Goal: Subscribe to service/newsletter

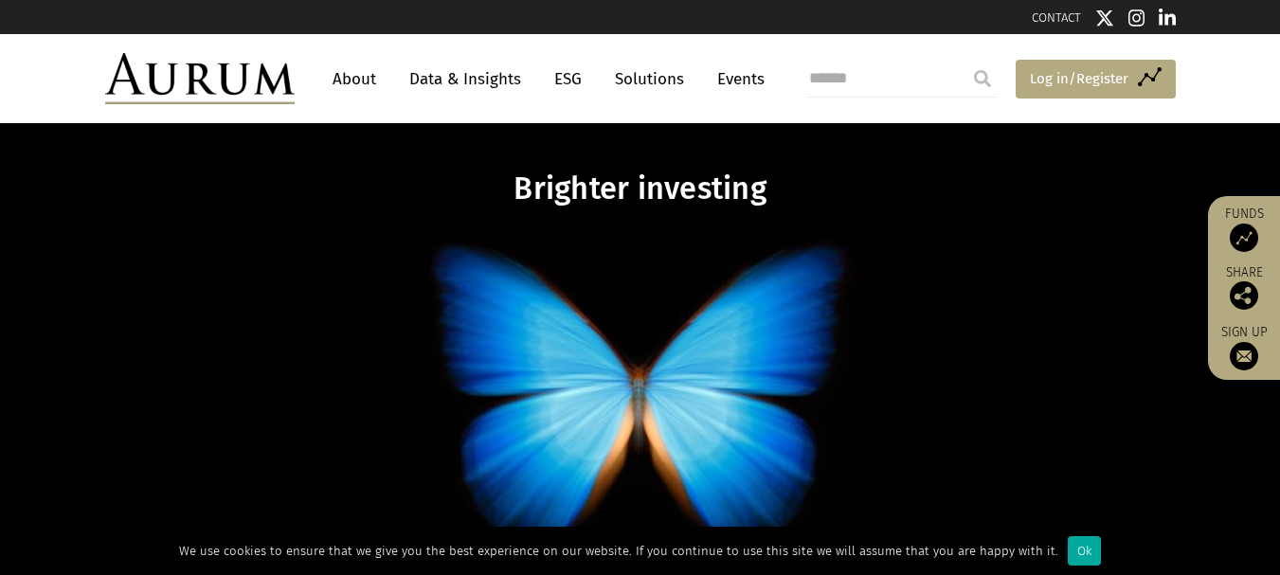
click at [1076, 81] on span "Log in/Register" at bounding box center [1079, 78] width 99 height 23
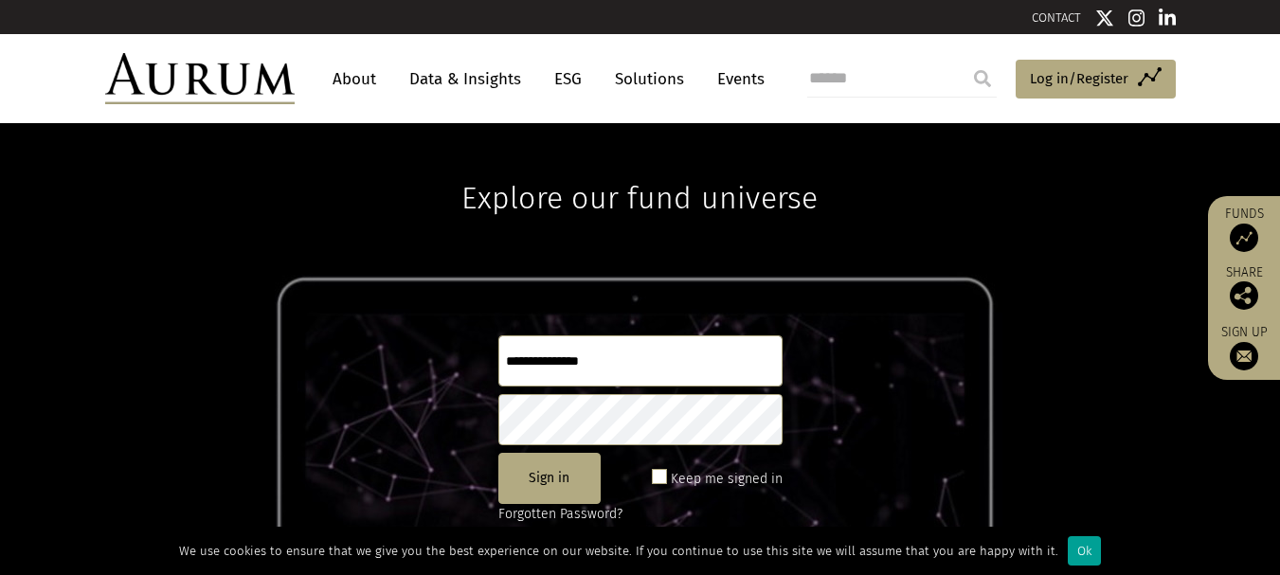
click at [1070, 542] on div "Ok" at bounding box center [1084, 550] width 33 height 29
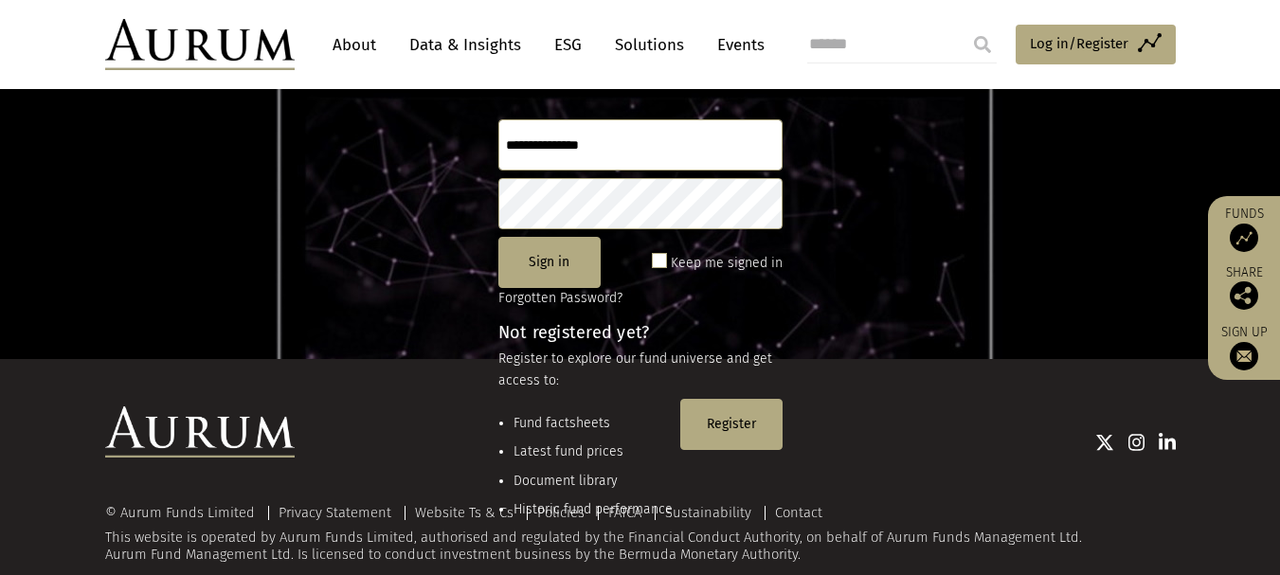
scroll to position [218, 0]
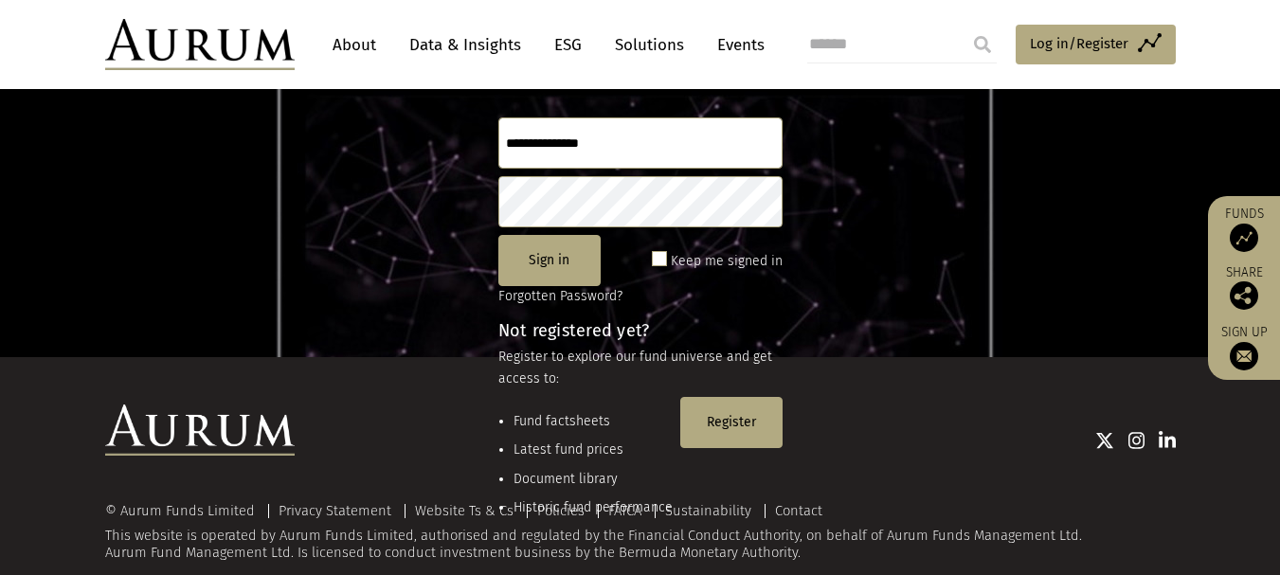
click at [711, 422] on div at bounding box center [735, 439] width 881 height 70
click at [731, 405] on div at bounding box center [735, 439] width 881 height 70
click at [758, 428] on div at bounding box center [735, 439] width 881 height 25
click at [515, 141] on input "text" at bounding box center [640, 142] width 284 height 51
click at [730, 427] on div at bounding box center [735, 439] width 881 height 25
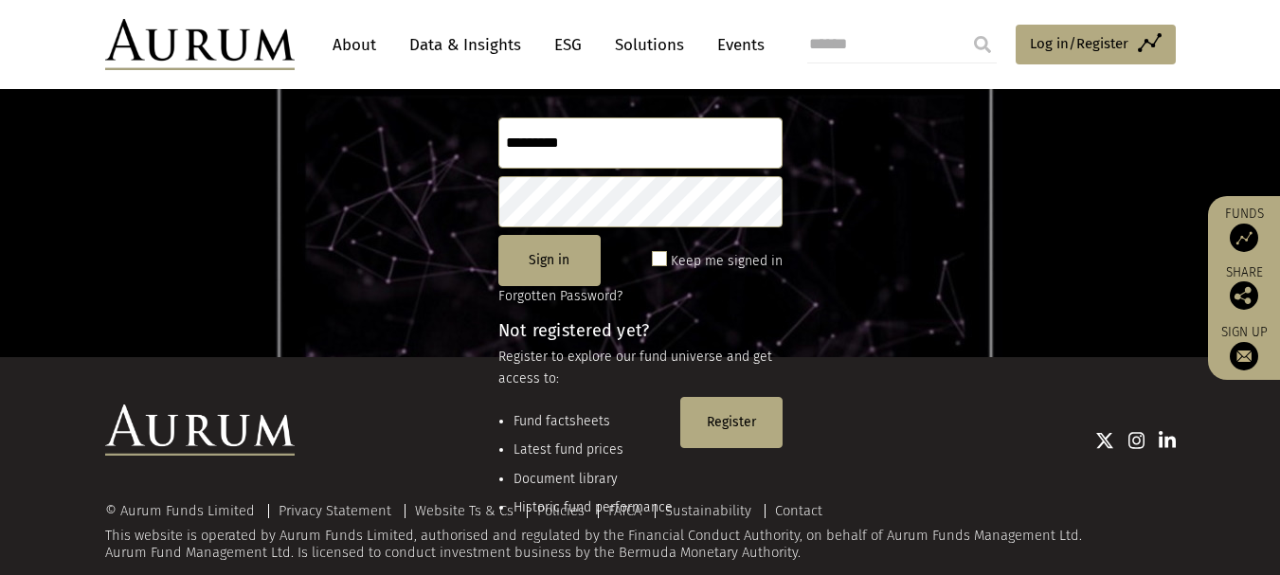
click at [727, 418] on div at bounding box center [735, 439] width 881 height 70
click at [665, 258] on span at bounding box center [659, 258] width 15 height 15
click at [735, 416] on div at bounding box center [735, 439] width 881 height 70
click at [559, 272] on button "Sign in" at bounding box center [549, 260] width 102 height 51
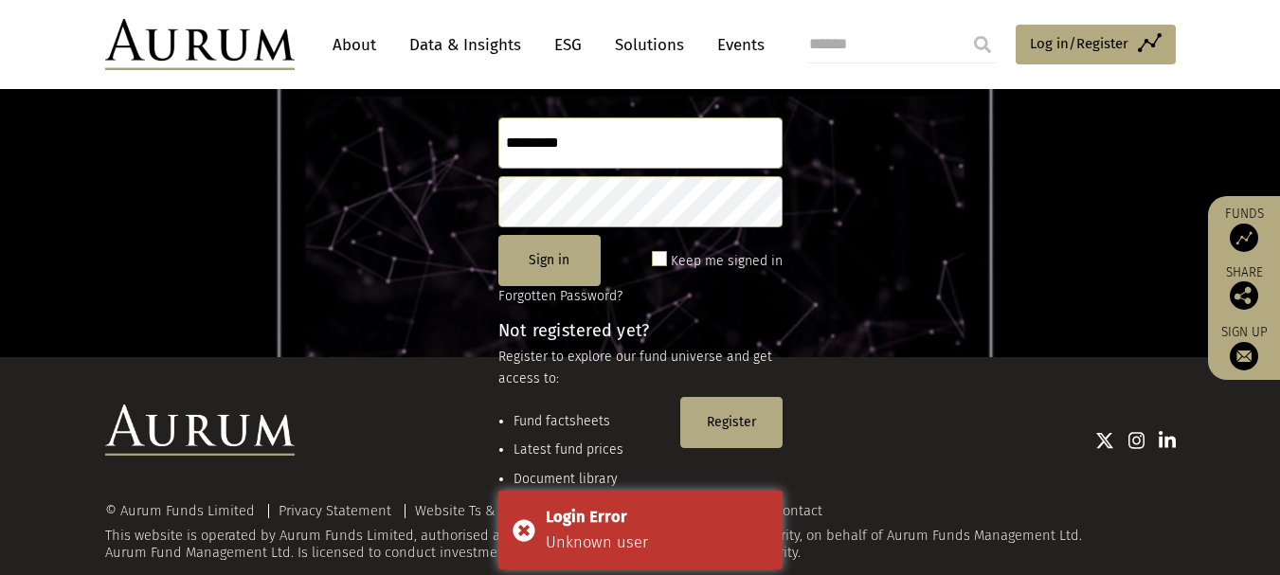
click at [573, 144] on input "*********" at bounding box center [640, 142] width 284 height 51
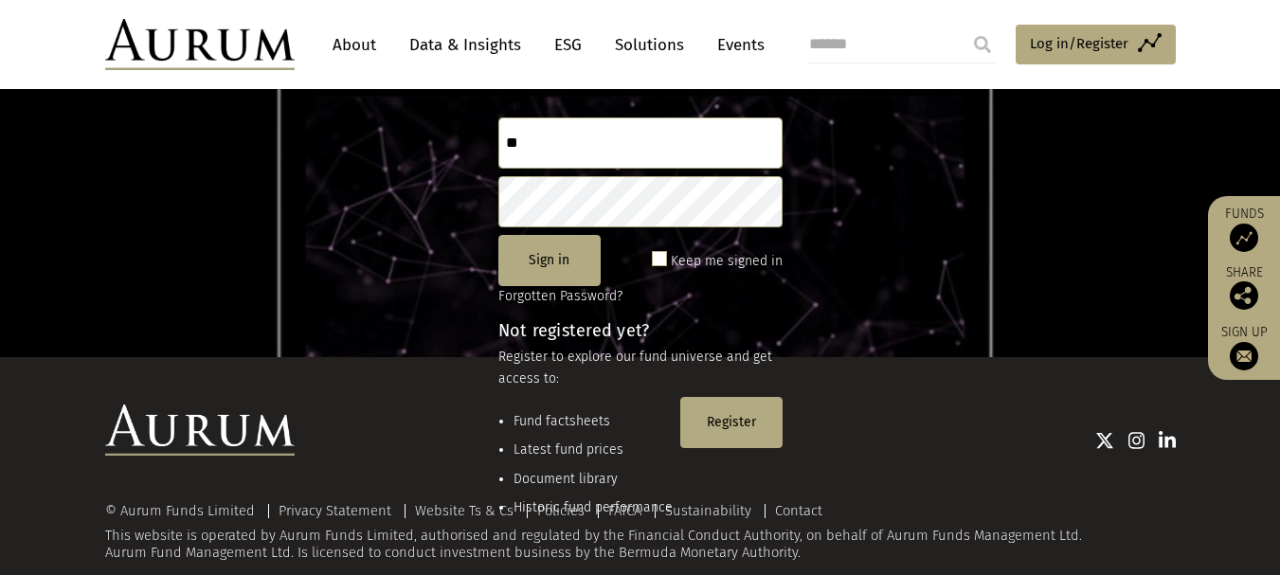
type input "*"
click at [1241, 354] on img at bounding box center [1244, 356] width 28 height 28
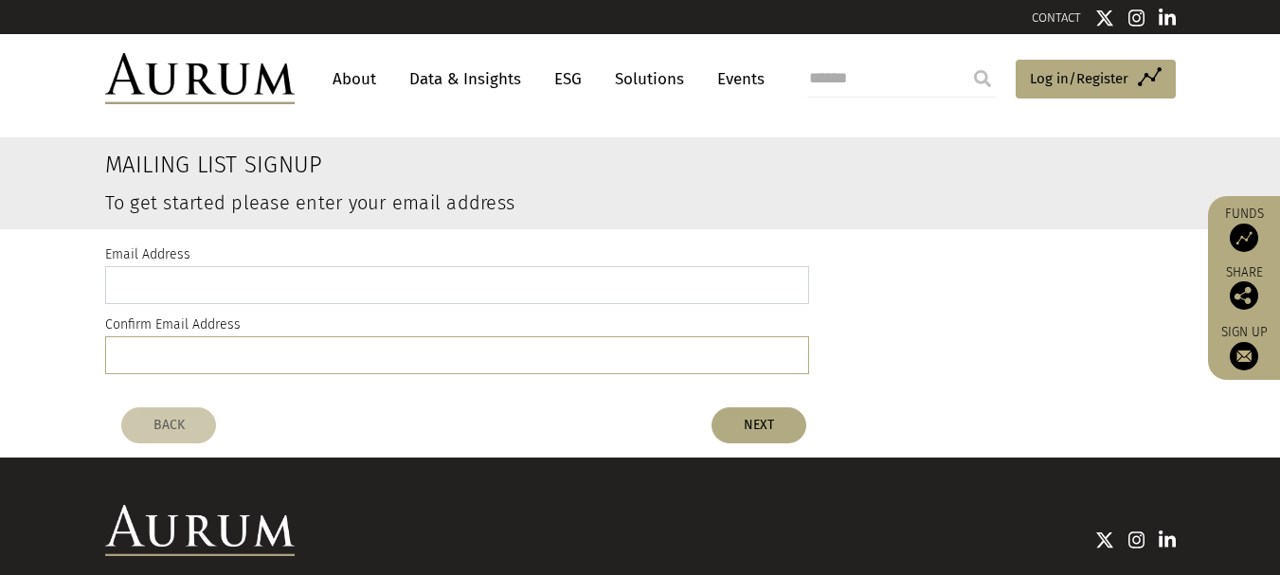
click at [128, 285] on input "email" at bounding box center [457, 285] width 704 height 38
type input "**********"
click at [127, 365] on input "email" at bounding box center [457, 355] width 704 height 38
type input "**********"
click at [747, 427] on button "NEXT" at bounding box center [758, 425] width 95 height 36
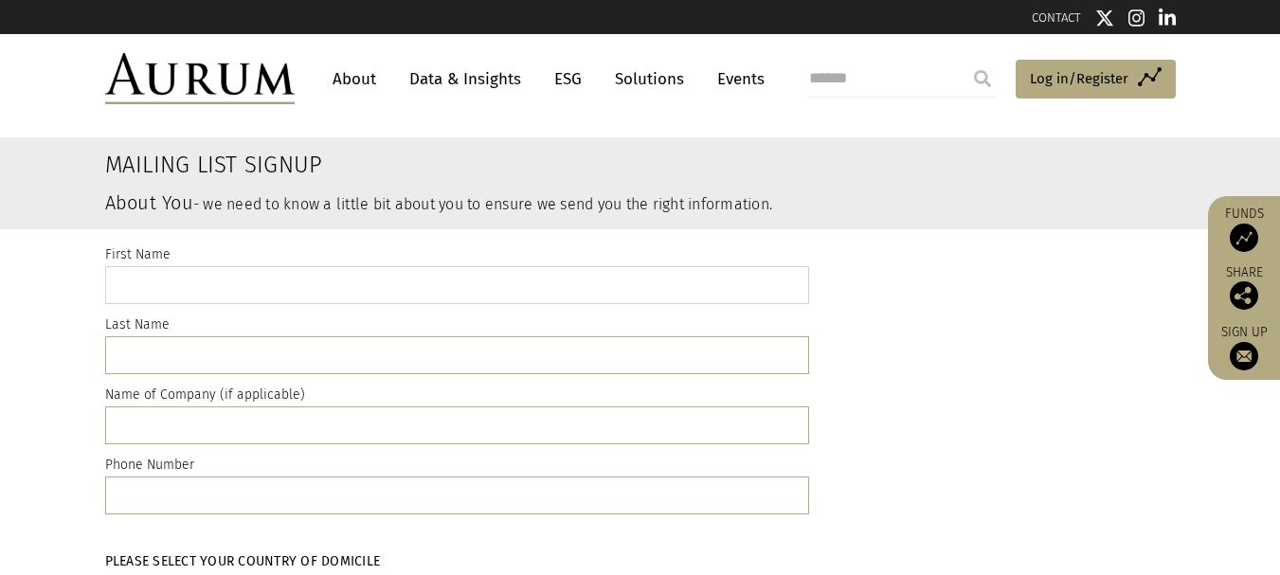
click at [131, 288] on input "text" at bounding box center [457, 285] width 704 height 38
type input "****"
click at [135, 356] on input "text" at bounding box center [457, 355] width 704 height 38
type input "****"
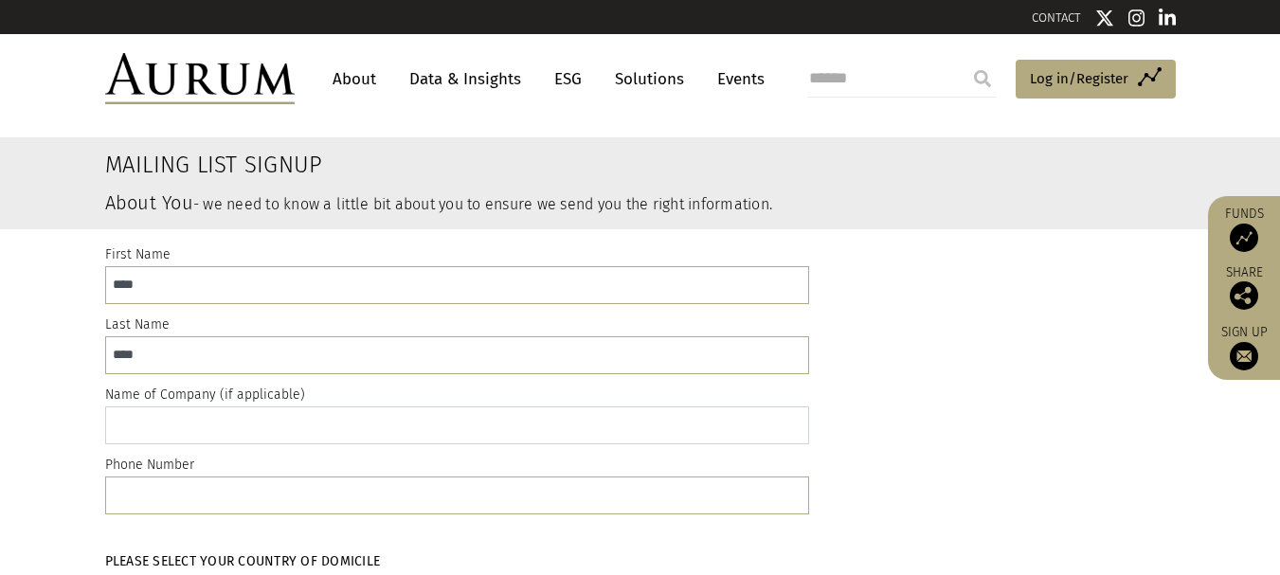
click at [127, 422] on input "text" at bounding box center [457, 425] width 704 height 38
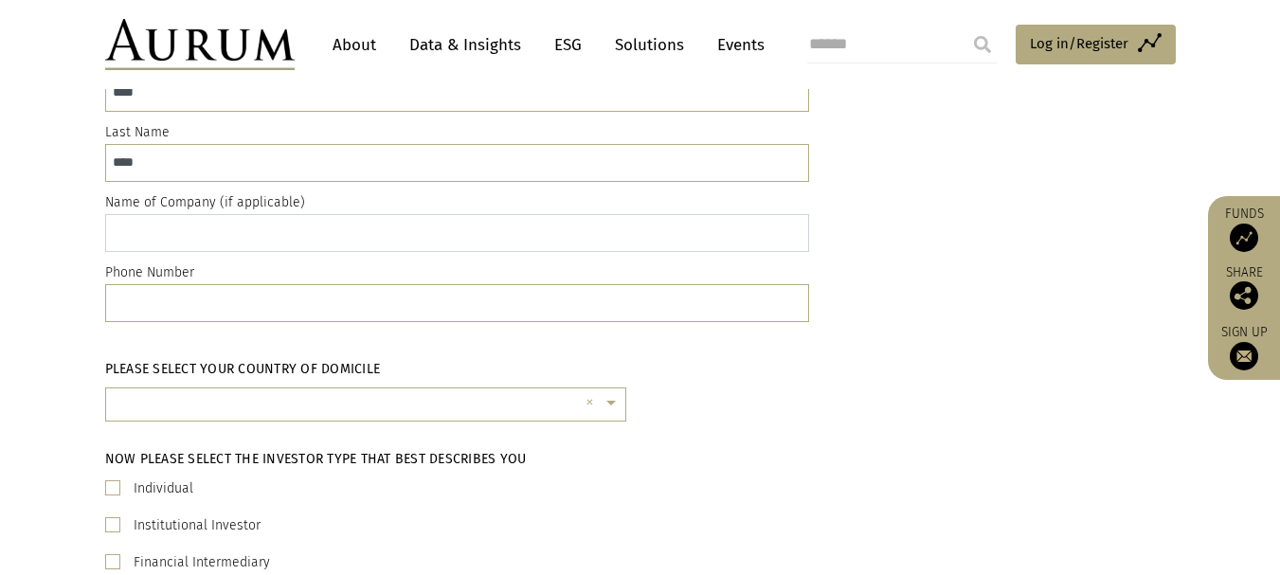
scroll to position [187, 0]
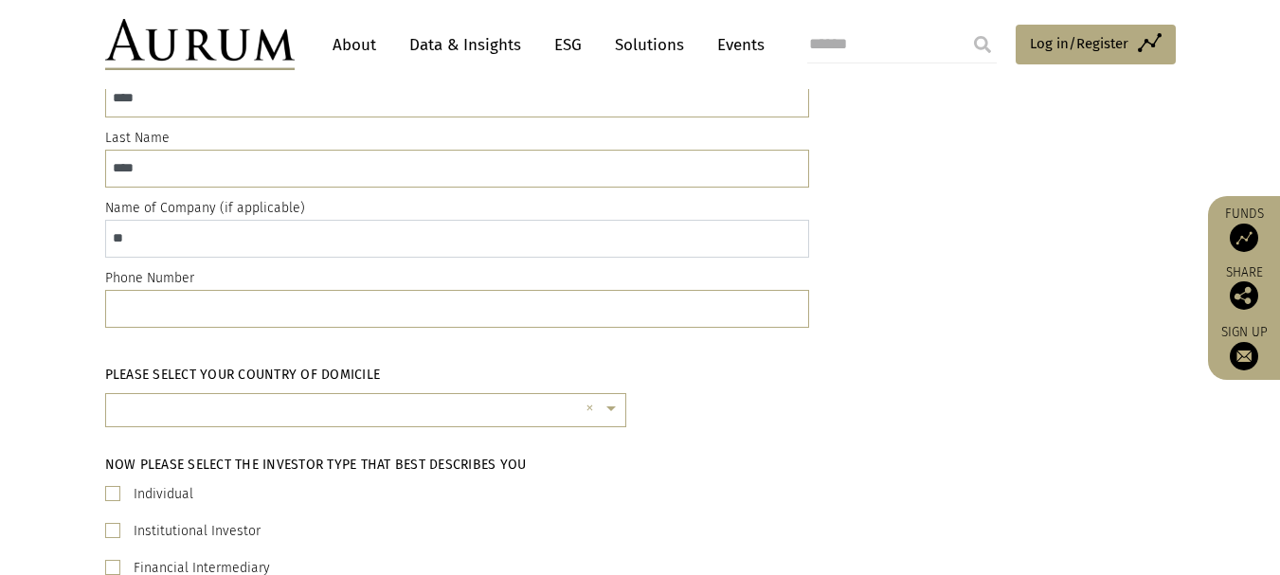
type input "*"
type input "**********"
click at [122, 311] on input "text" at bounding box center [457, 309] width 704 height 38
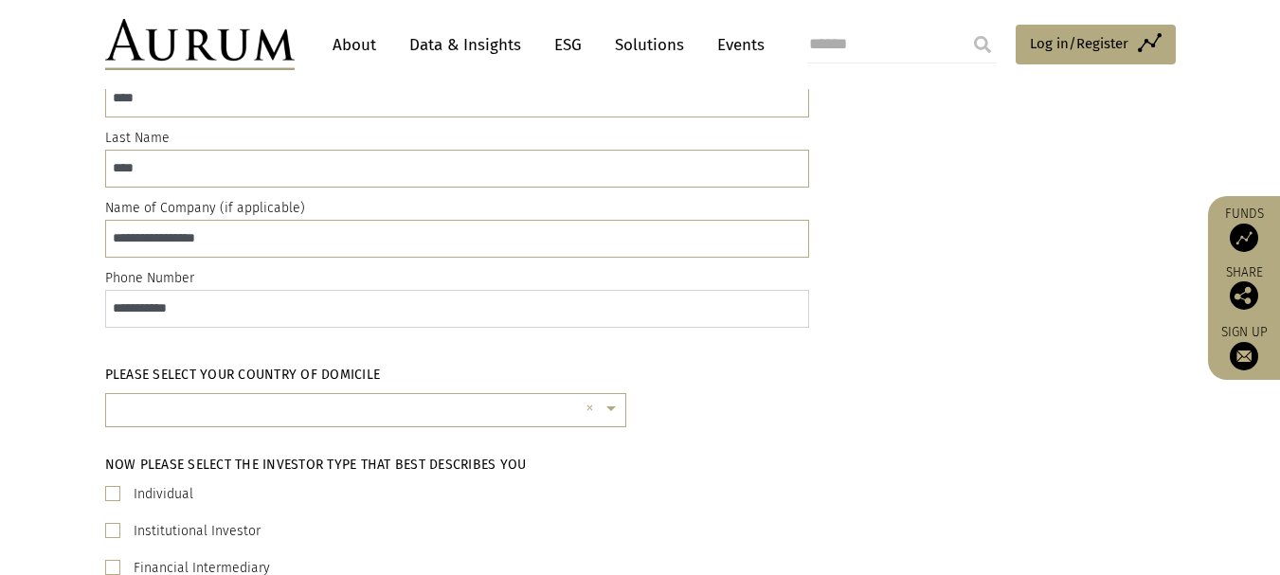
click at [164, 310] on input "**********" at bounding box center [457, 309] width 704 height 38
type input "**********"
click at [120, 492] on div "Individual" at bounding box center [640, 494] width 1070 height 23
click at [116, 494] on span at bounding box center [112, 493] width 15 height 15
click at [612, 411] on span at bounding box center [614, 409] width 24 height 21
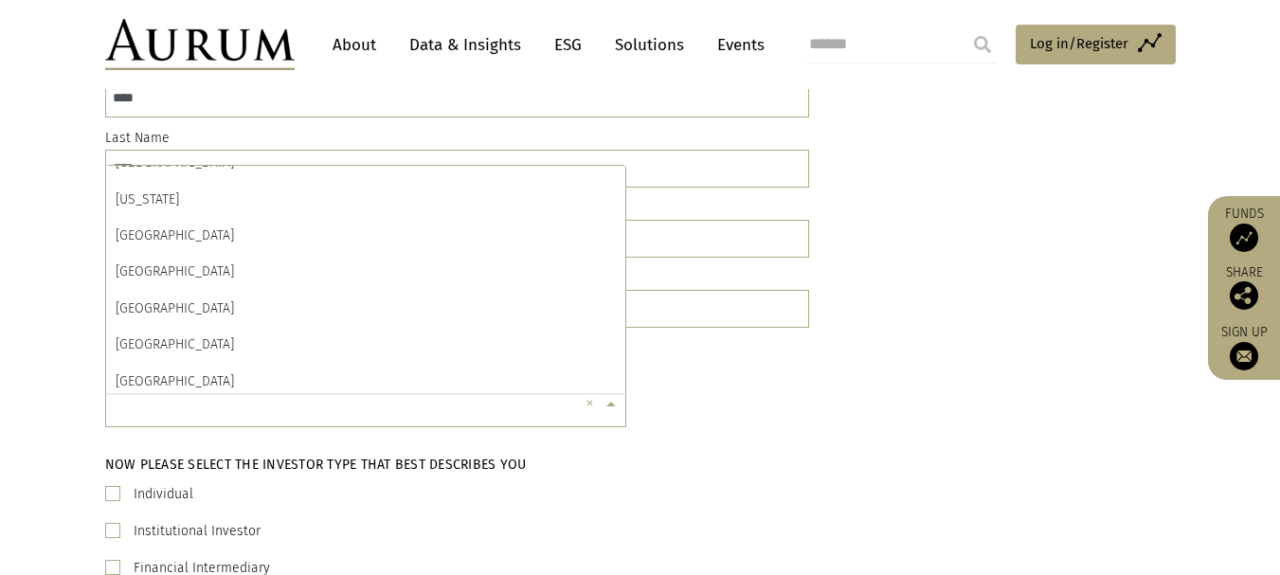
scroll to position [6360, 0]
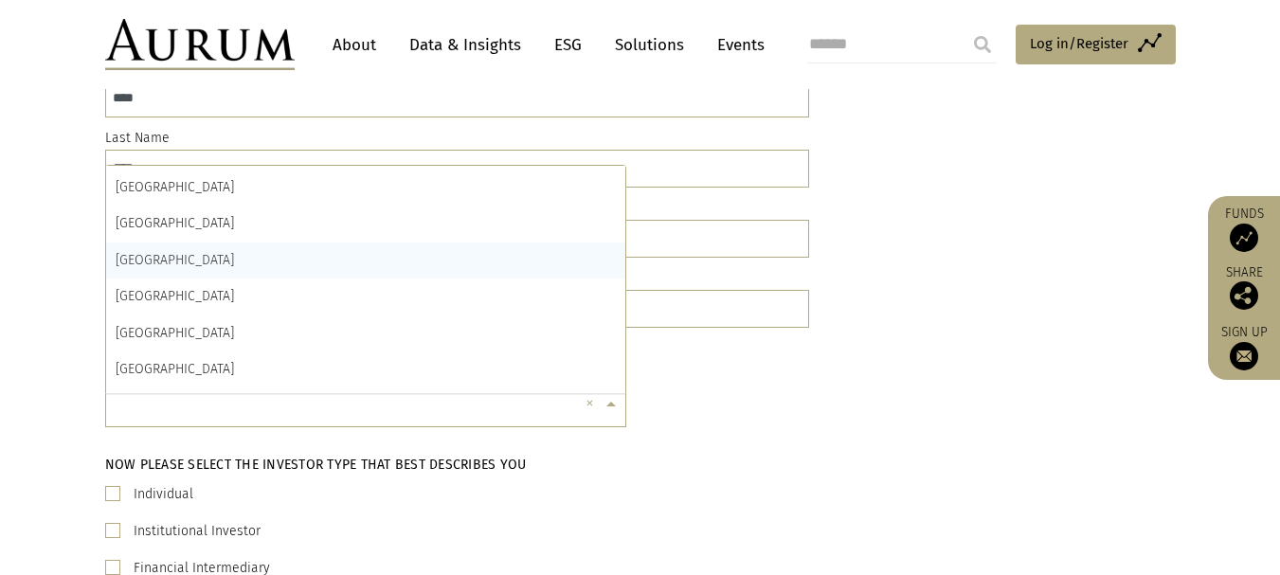
click at [195, 262] on span "PAPUA NEW GUINEA" at bounding box center [175, 260] width 118 height 16
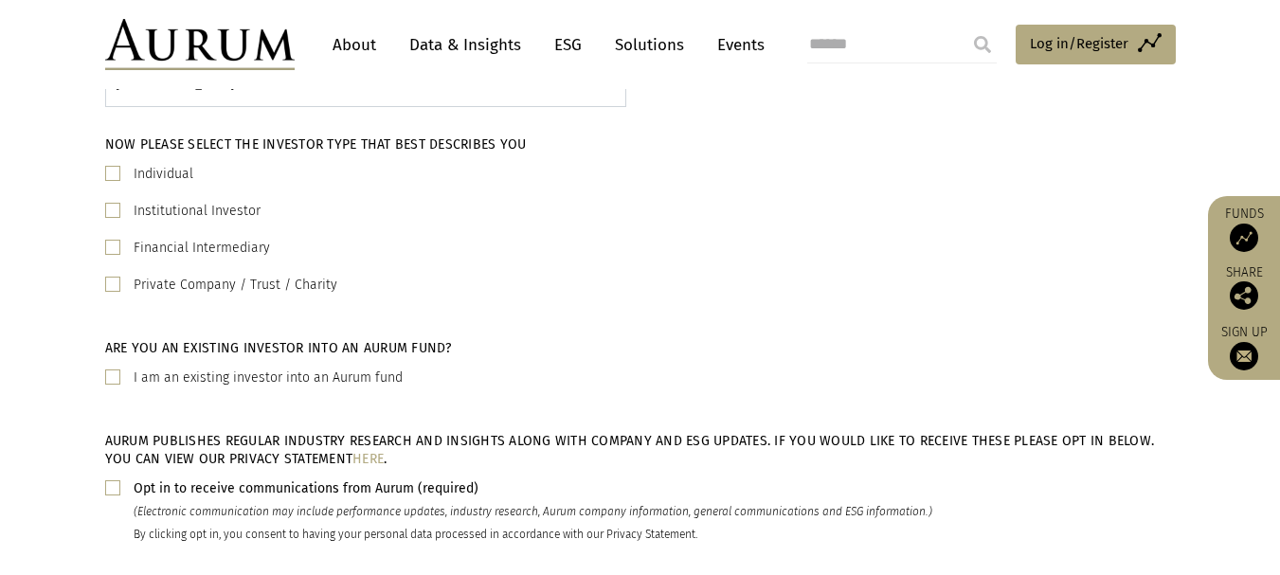
scroll to position [512, 0]
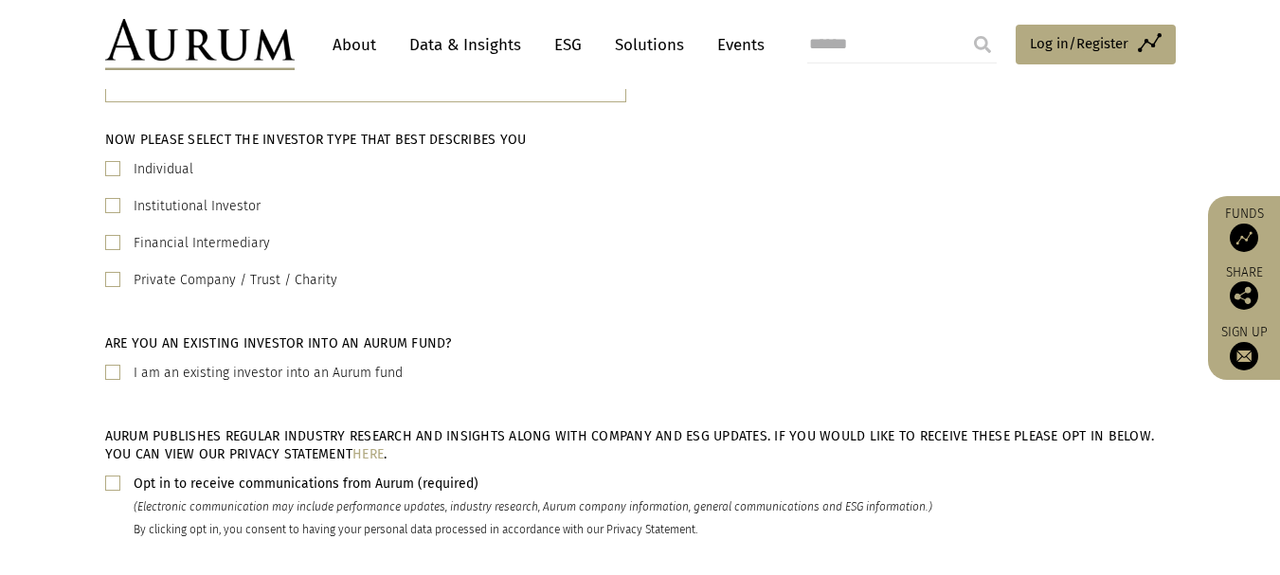
click at [111, 170] on span at bounding box center [112, 168] width 15 height 15
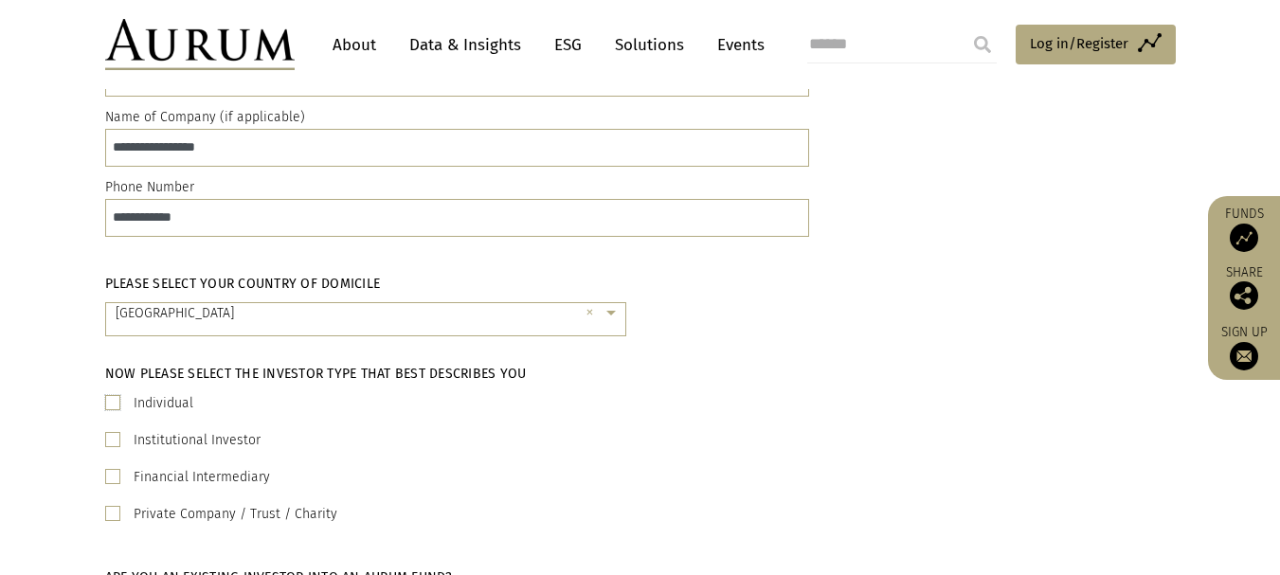
scroll to position [185, 0]
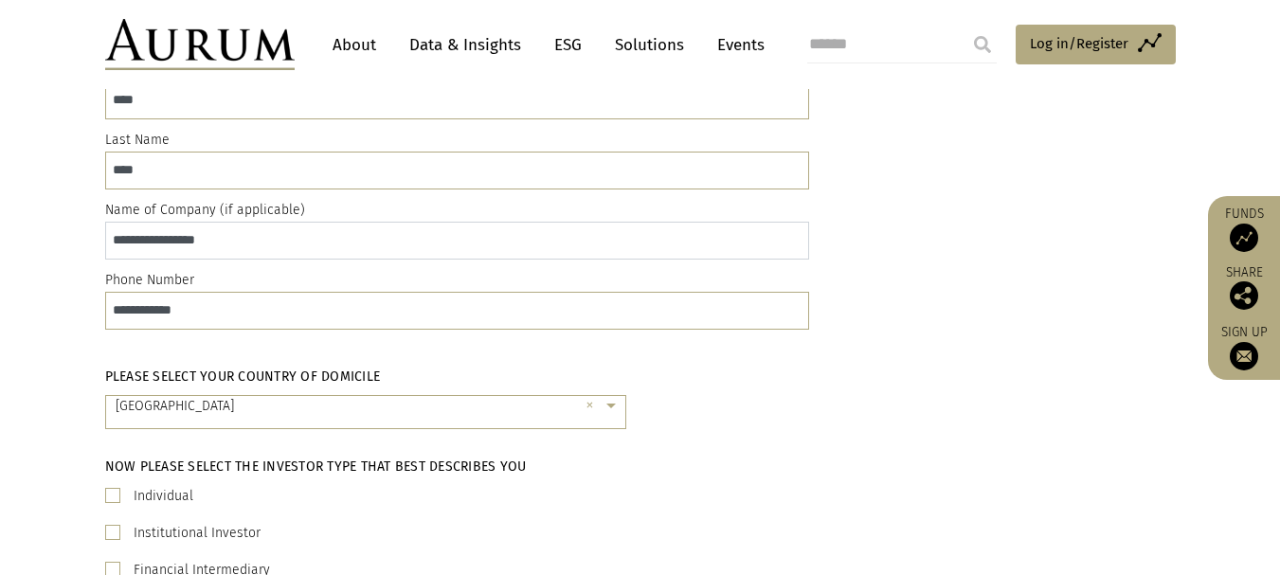
click at [221, 233] on input "**********" at bounding box center [457, 241] width 704 height 38
type input "*"
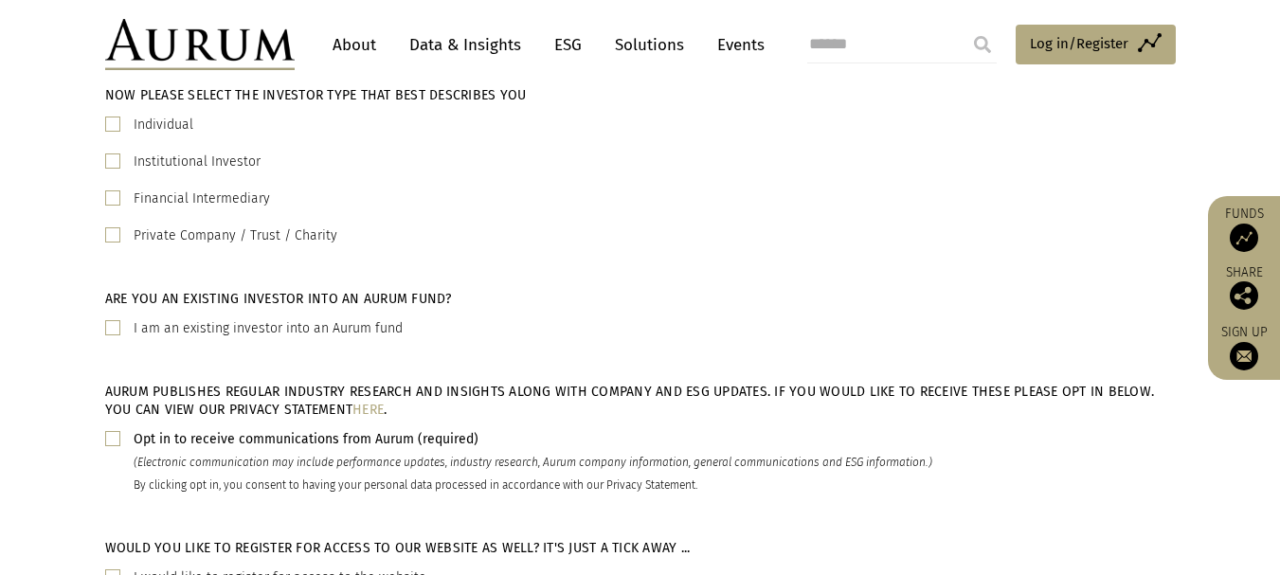
scroll to position [571, 0]
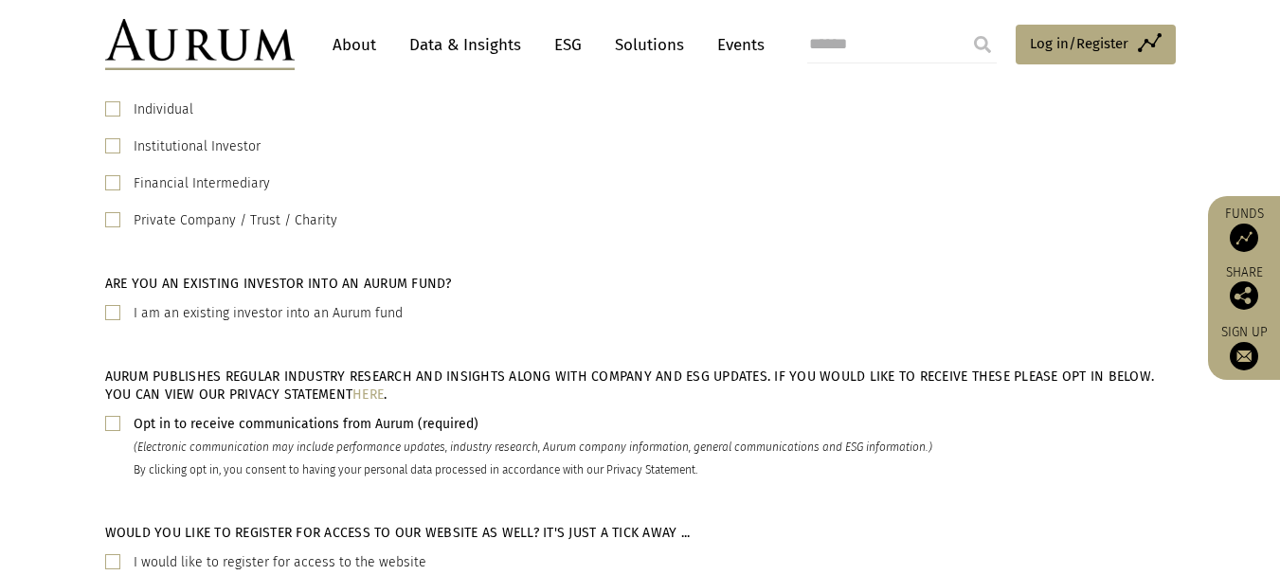
type input "****"
click at [116, 419] on span at bounding box center [112, 423] width 15 height 15
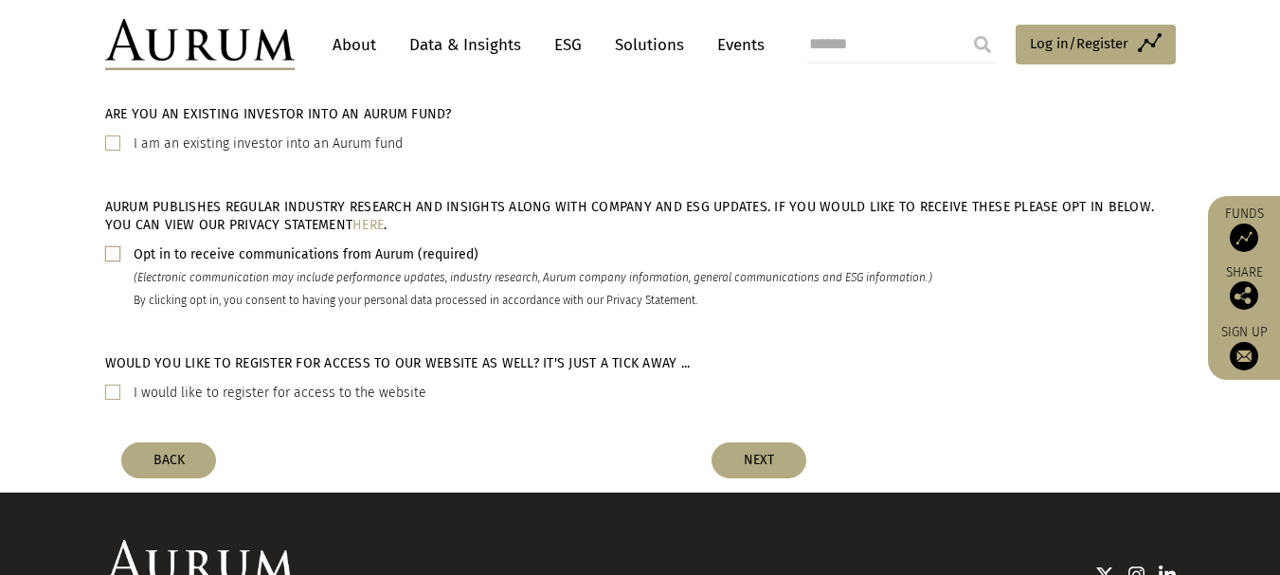
scroll to position [759, 0]
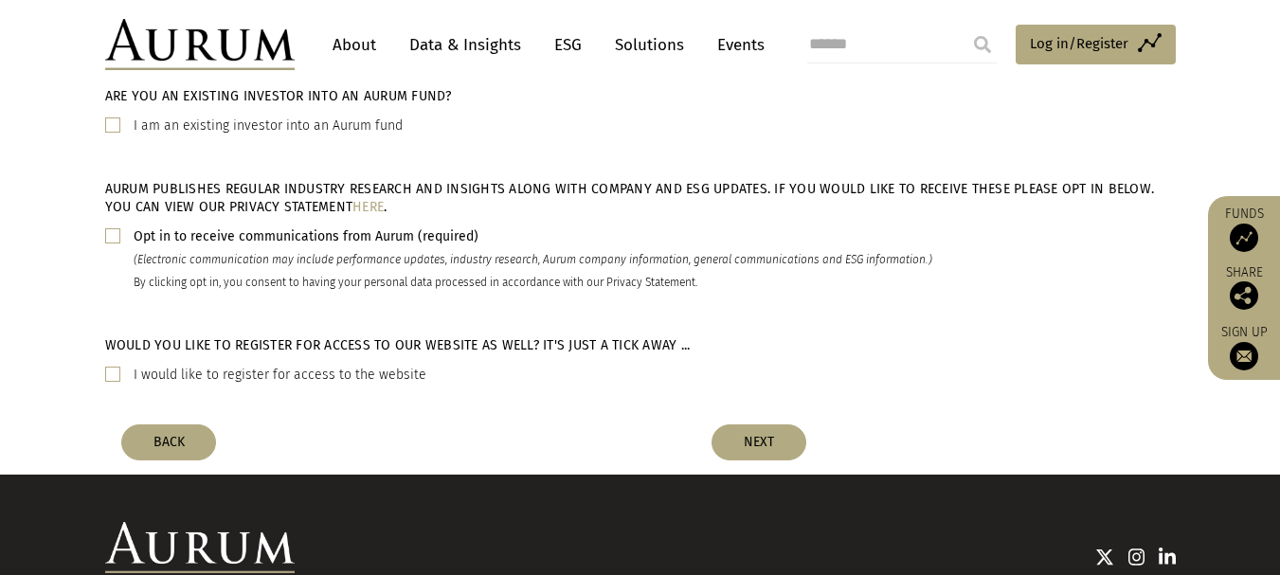
click at [117, 372] on span at bounding box center [112, 374] width 15 height 15
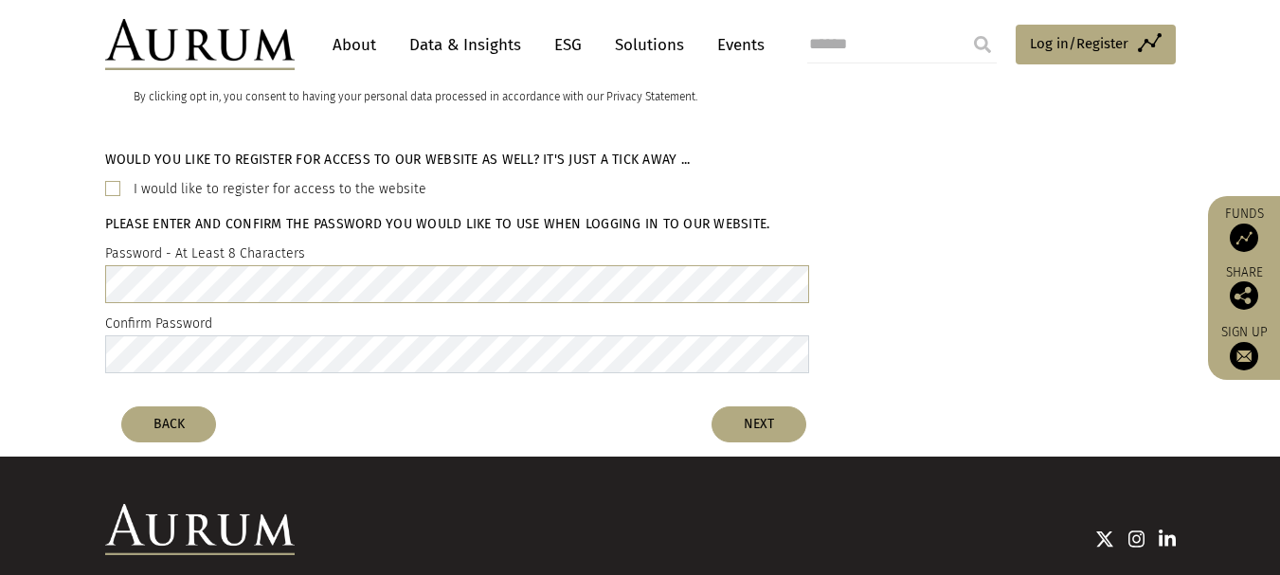
scroll to position [947, 0]
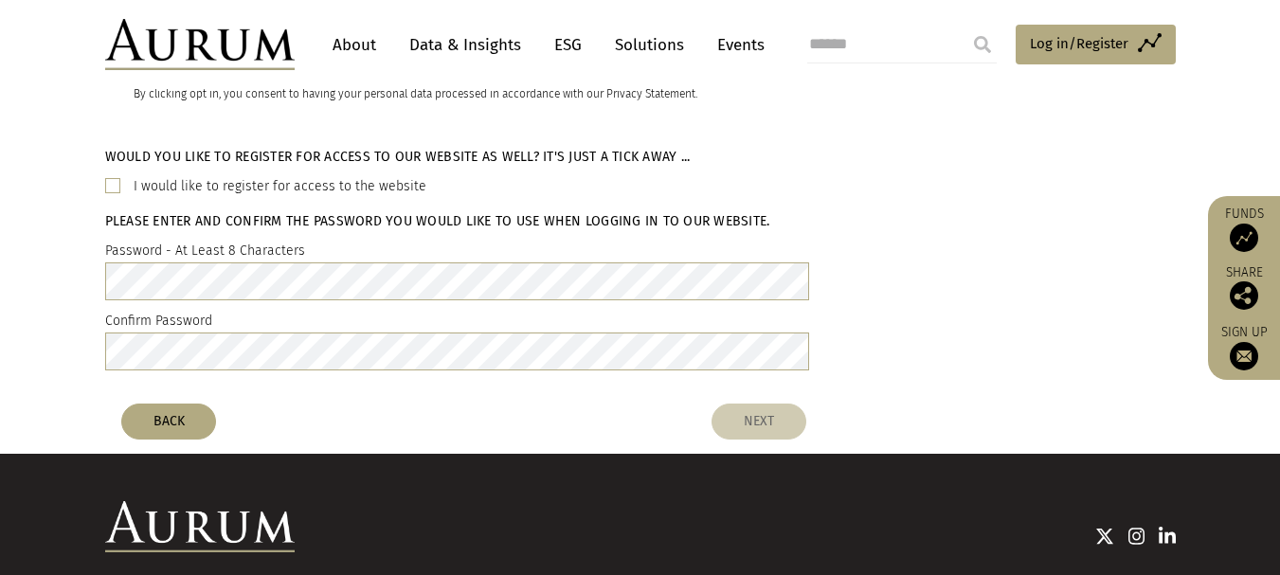
click at [763, 414] on button "NEXT" at bounding box center [758, 422] width 95 height 36
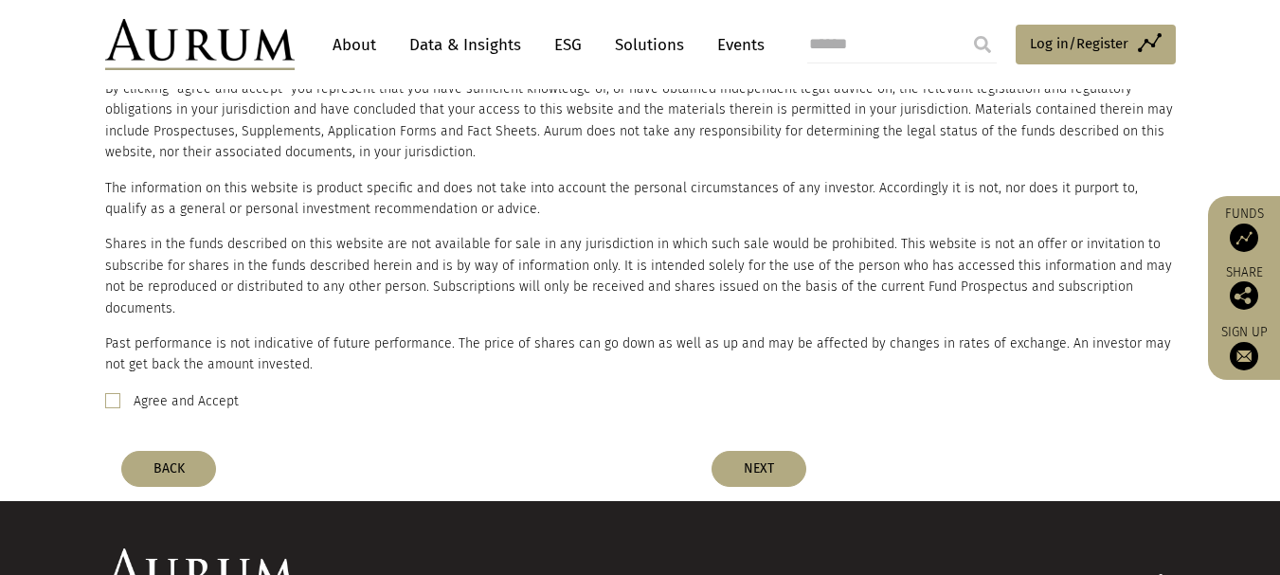
scroll to position [268, 0]
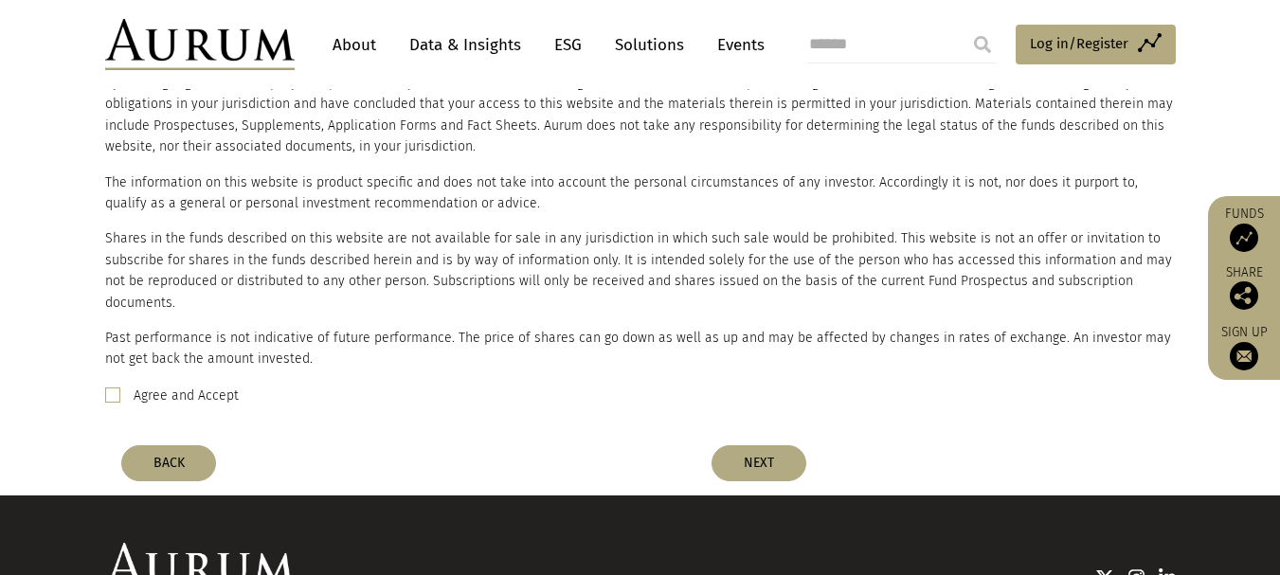
click at [110, 387] on span at bounding box center [112, 394] width 15 height 15
click at [758, 445] on button "NEXT" at bounding box center [758, 463] width 95 height 36
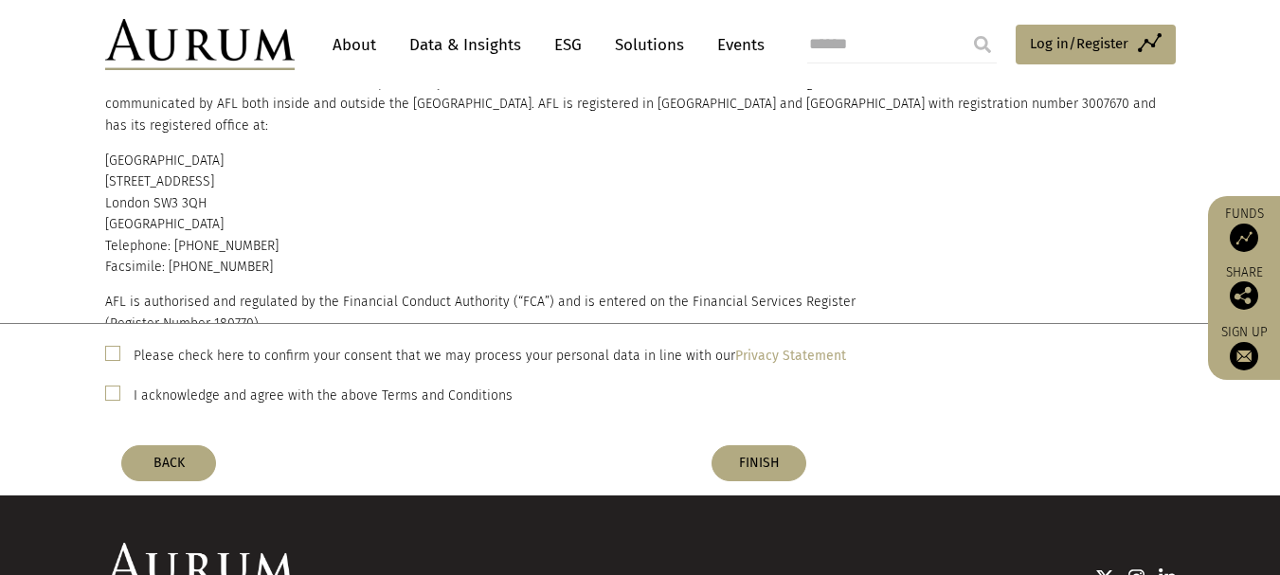
scroll to position [199, 0]
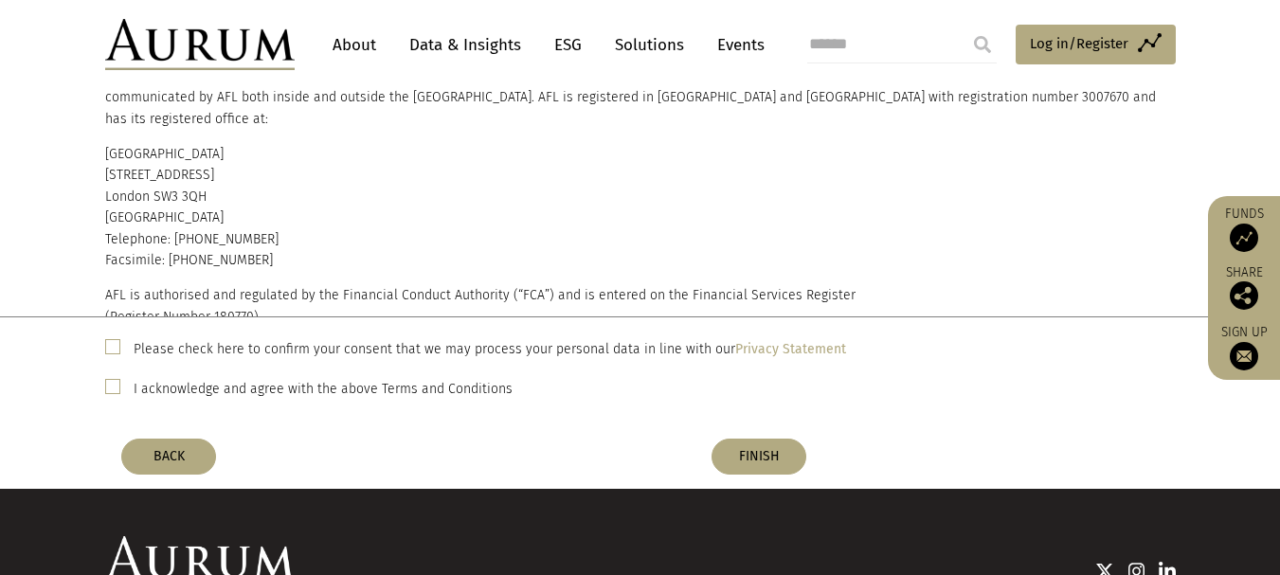
click at [114, 348] on span at bounding box center [112, 346] width 15 height 15
click at [121, 389] on div "I acknowledge and agree with the above Terms and Conditions" at bounding box center [640, 388] width 1070 height 25
click at [117, 388] on span at bounding box center [112, 386] width 15 height 15
click at [756, 452] on button "FINISH" at bounding box center [758, 457] width 95 height 36
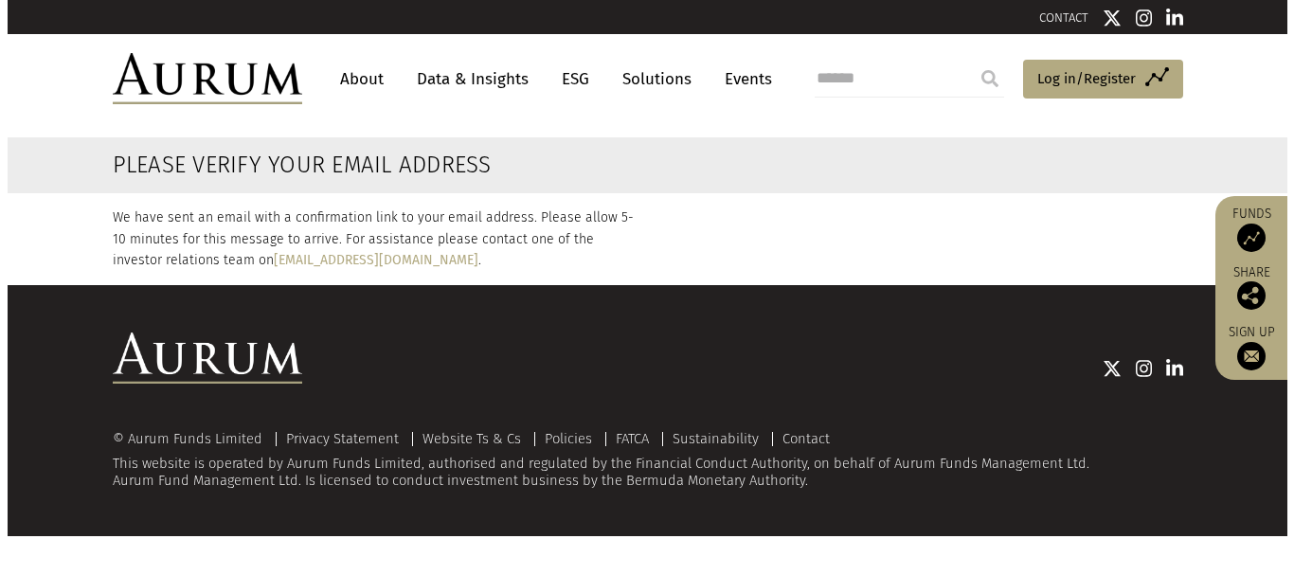
scroll to position [0, 0]
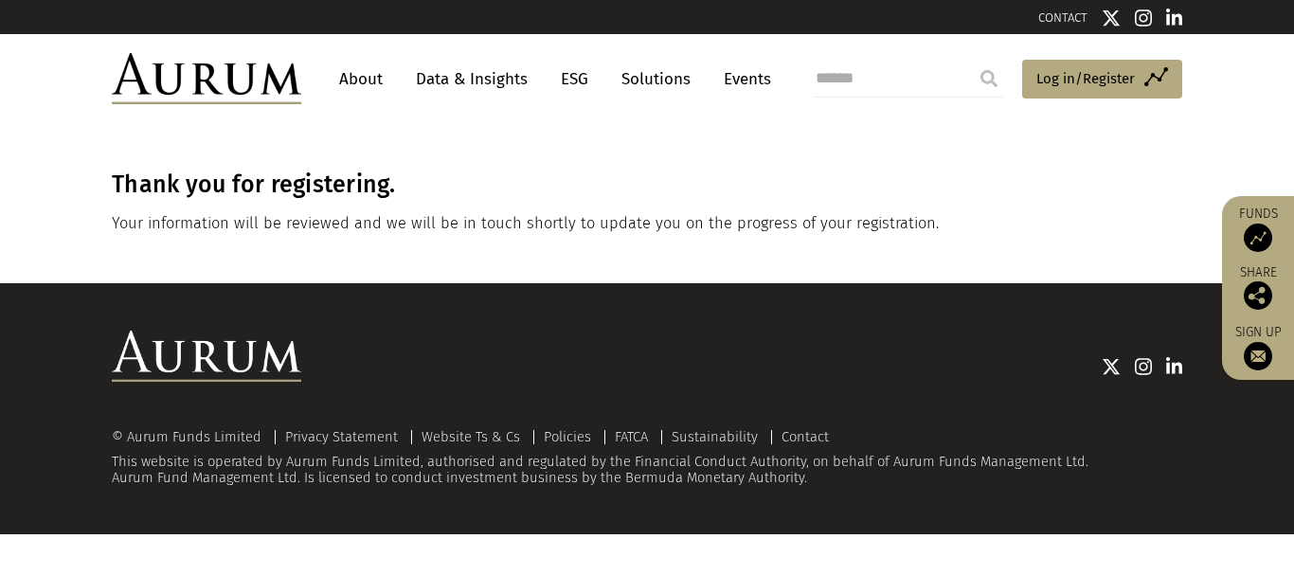
click at [573, 79] on link "ESG" at bounding box center [574, 79] width 46 height 35
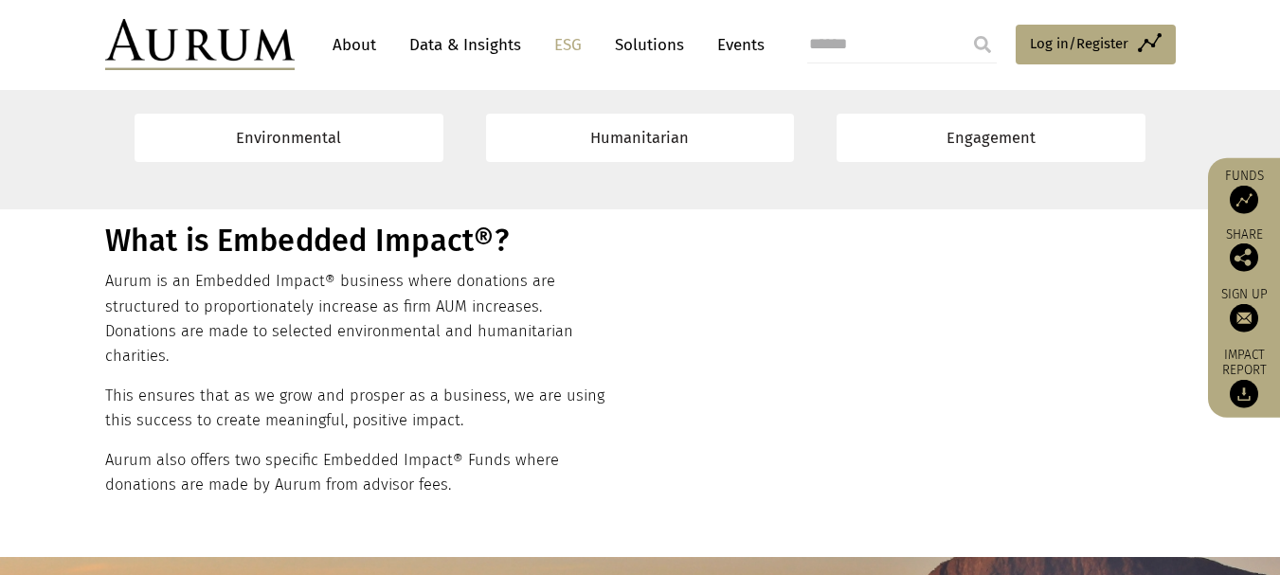
scroll to position [713, 0]
